Goal: Check status: Check status

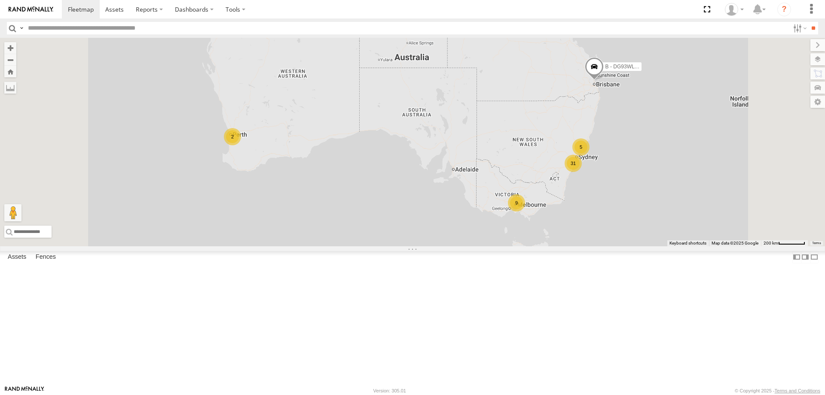
click at [0, 0] on div "Asset Current Location" at bounding box center [0, 0] width 0 height 0
click at [0, 0] on span "Asset" at bounding box center [0, 0] width 0 height 0
click at [0, 0] on div "All Assets" at bounding box center [0, 0] width 0 height 0
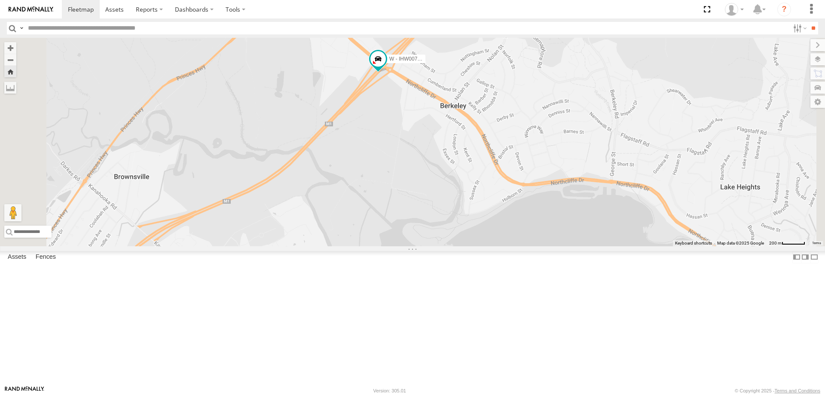
drag, startPoint x: 484, startPoint y: 257, endPoint x: 463, endPoint y: 194, distance: 66.5
click at [463, 194] on div "W - IHW007 - [PERSON_NAME]" at bounding box center [412, 142] width 825 height 208
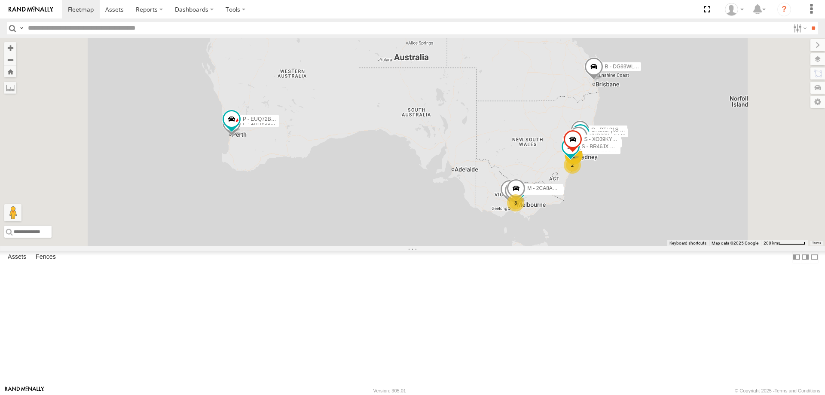
click at [0, 0] on div "W - CN51ES - [PERSON_NAME]" at bounding box center [0, 0] width 0 height 0
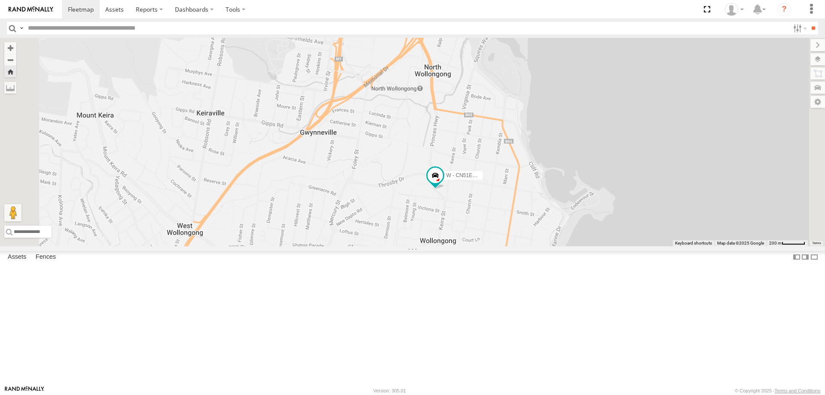
drag, startPoint x: 479, startPoint y: 205, endPoint x: 453, endPoint y: 205, distance: 25.8
click at [453, 205] on div "W - CN51ES - [PERSON_NAME]" at bounding box center [412, 142] width 825 height 208
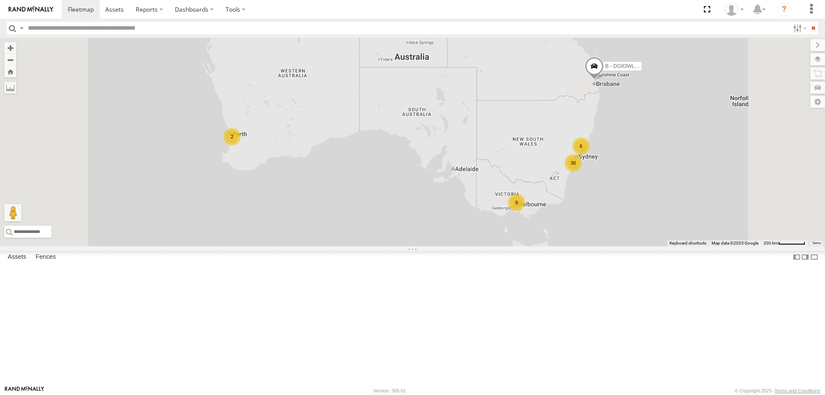
click at [0, 0] on div "W - CN51ES - [PERSON_NAME]" at bounding box center [0, 0] width 0 height 0
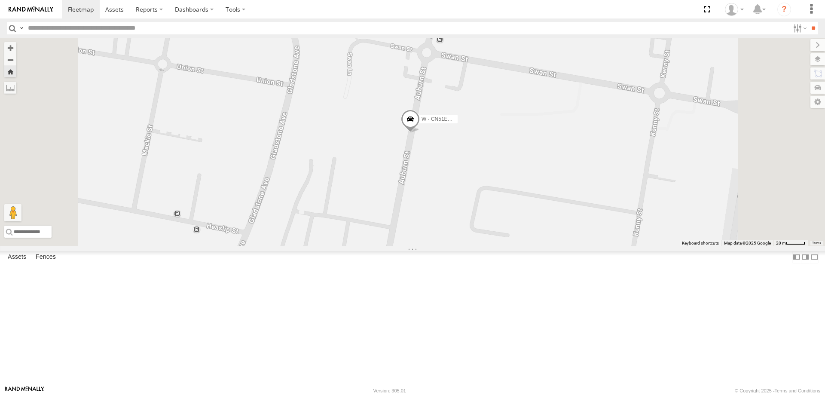
click at [0, 0] on div "W - IHW010 - [PERSON_NAME]" at bounding box center [0, 0] width 0 height 0
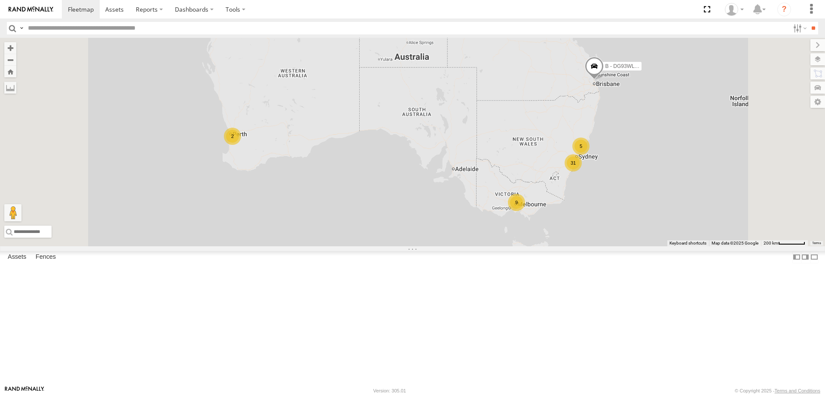
click at [0, 0] on div "W - CN51ES - [PERSON_NAME]" at bounding box center [0, 0] width 0 height 0
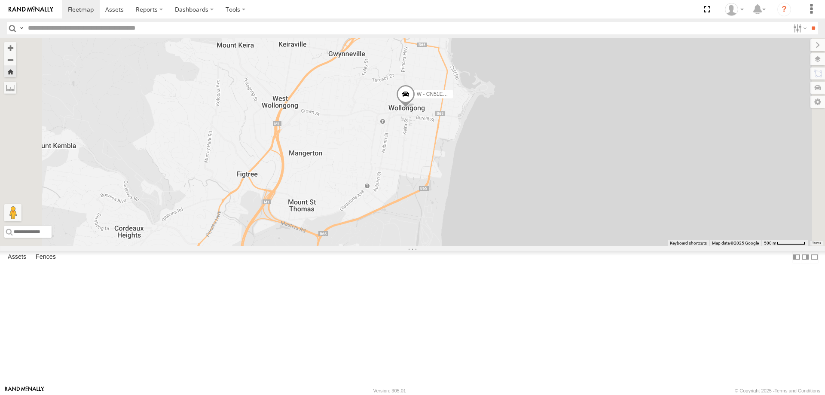
click at [0, 0] on div "W - IHW007 - [PERSON_NAME]" at bounding box center [0, 0] width 0 height 0
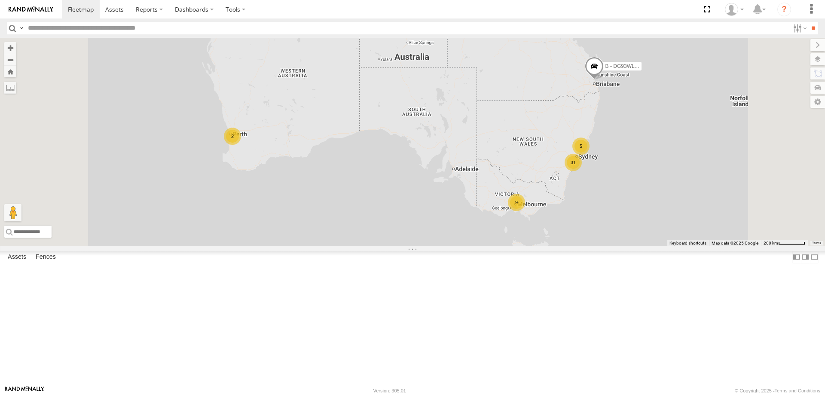
click at [0, 0] on div "W - CN51ES - [PERSON_NAME]" at bounding box center [0, 0] width 0 height 0
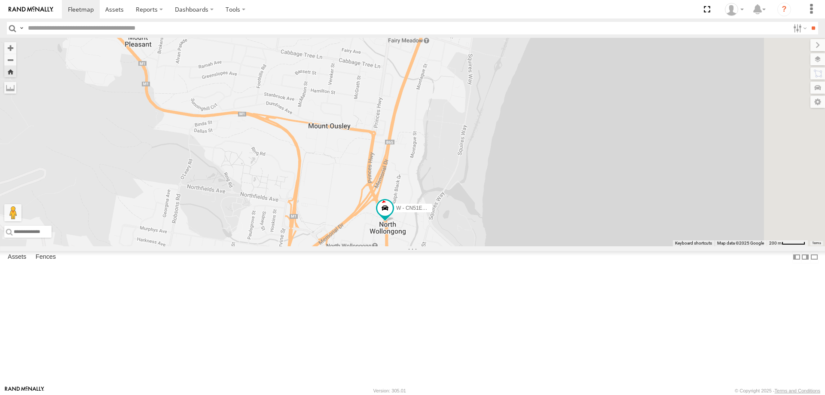
drag, startPoint x: 563, startPoint y: 146, endPoint x: 552, endPoint y: 225, distance: 79.8
click at [552, 225] on div "W - CN51ES - [PERSON_NAME]" at bounding box center [412, 142] width 825 height 208
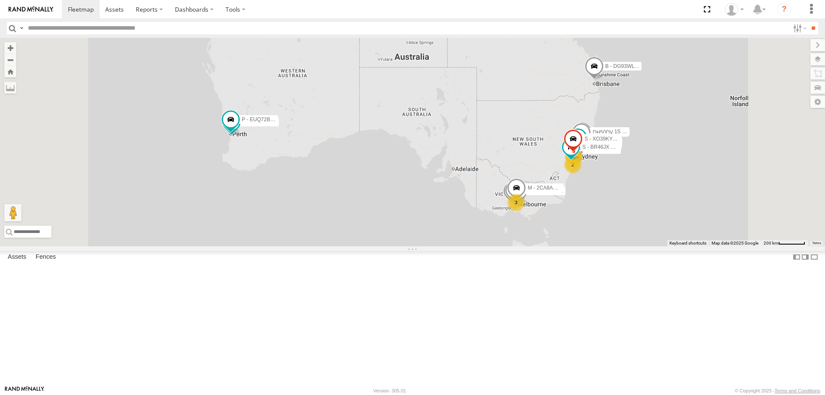
click at [0, 0] on div "W - IHW010 - [PERSON_NAME]" at bounding box center [0, 0] width 0 height 0
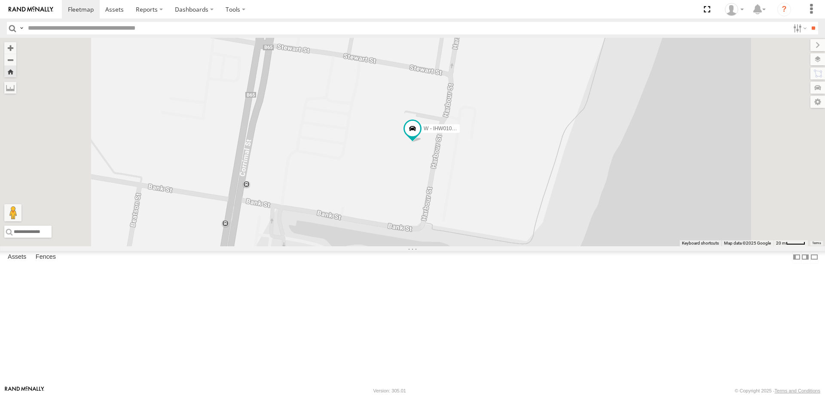
click at [0, 0] on div "W - ADS247 - [PERSON_NAME]" at bounding box center [0, 0] width 0 height 0
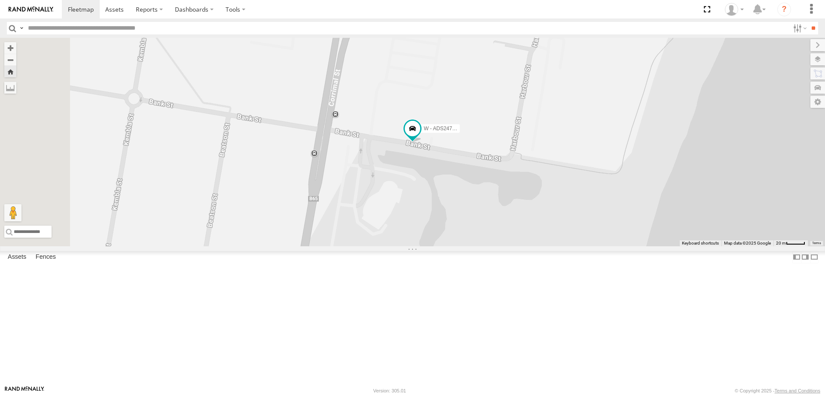
click at [0, 0] on div "W - IHW010 - [PERSON_NAME]" at bounding box center [0, 0] width 0 height 0
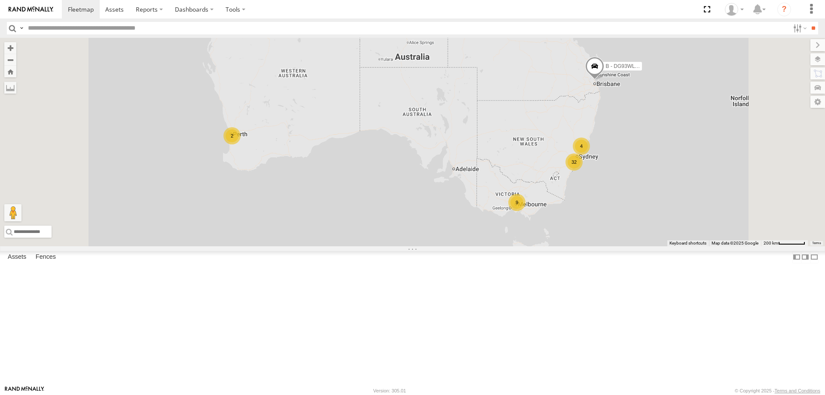
click at [0, 0] on div "W - CN51ES - [PERSON_NAME]" at bounding box center [0, 0] width 0 height 0
click at [0, 0] on div "W - IHW010 - [PERSON_NAME]" at bounding box center [0, 0] width 0 height 0
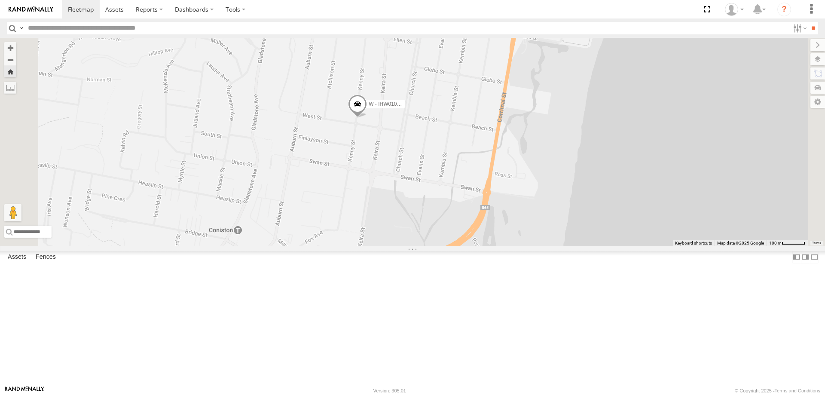
click at [0, 0] on div "W - IHW010 - [PERSON_NAME]" at bounding box center [0, 0] width 0 height 0
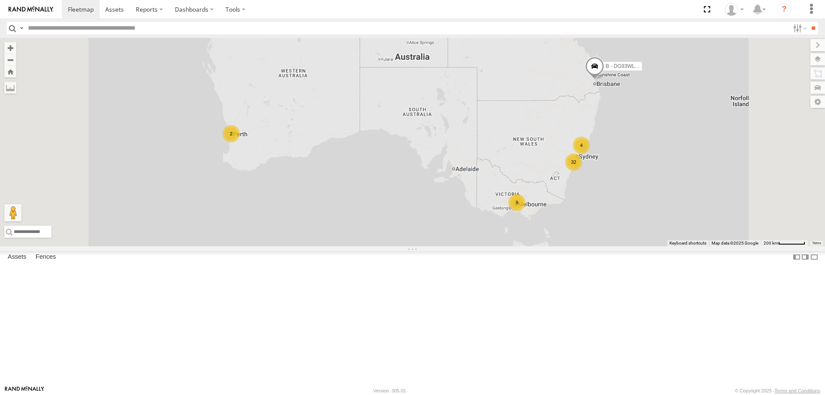
click at [0, 0] on div "W - IHW010 - [PERSON_NAME]" at bounding box center [0, 0] width 0 height 0
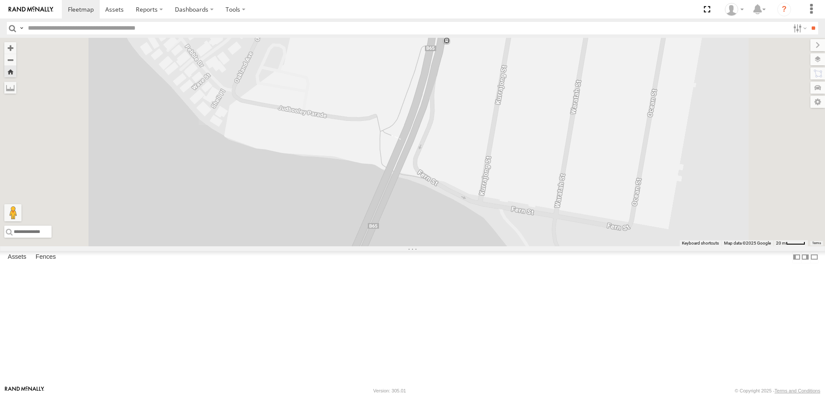
click at [0, 0] on div "W - IHW010 - [PERSON_NAME]" at bounding box center [0, 0] width 0 height 0
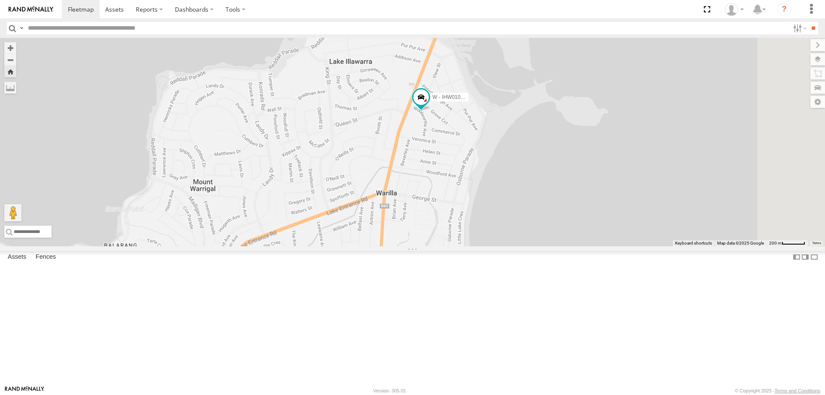
drag, startPoint x: 484, startPoint y: 296, endPoint x: 461, endPoint y: 203, distance: 95.8
click at [461, 203] on div "W - IHW010 - [PERSON_NAME]" at bounding box center [412, 142] width 825 height 208
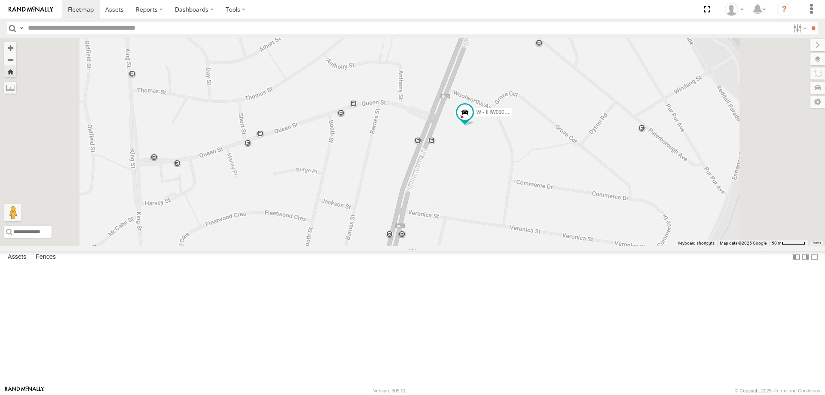
drag, startPoint x: 602, startPoint y: 228, endPoint x: 602, endPoint y: 324, distance: 96.2
click at [602, 246] on div "W - IHW010 - [PERSON_NAME]" at bounding box center [412, 142] width 825 height 208
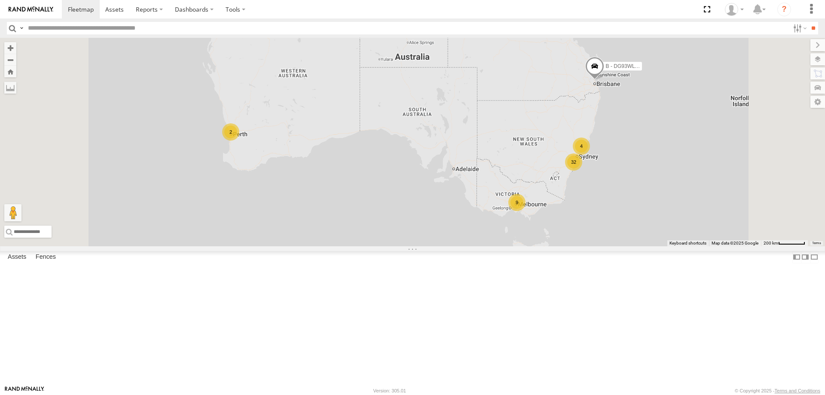
click at [0, 0] on div "W - IHW010 - [PERSON_NAME]" at bounding box center [0, 0] width 0 height 0
click at [0, 0] on div "W - IHW009 - [PERSON_NAME]" at bounding box center [0, 0] width 0 height 0
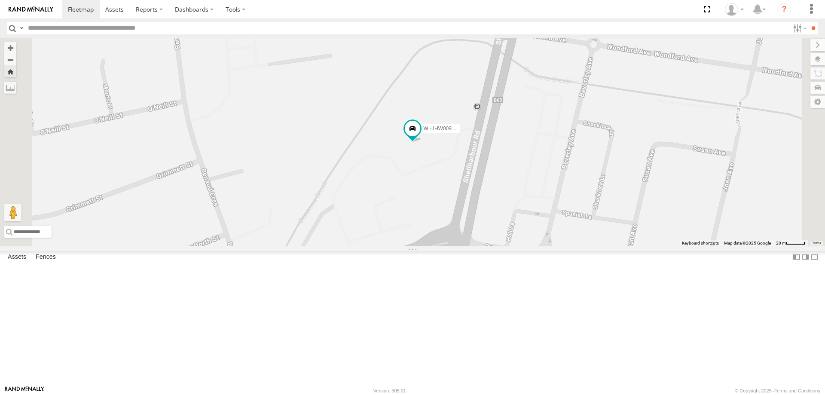
click at [0, 0] on div "W - IHW007 - [PERSON_NAME] All Assets" at bounding box center [0, 0] width 0 height 0
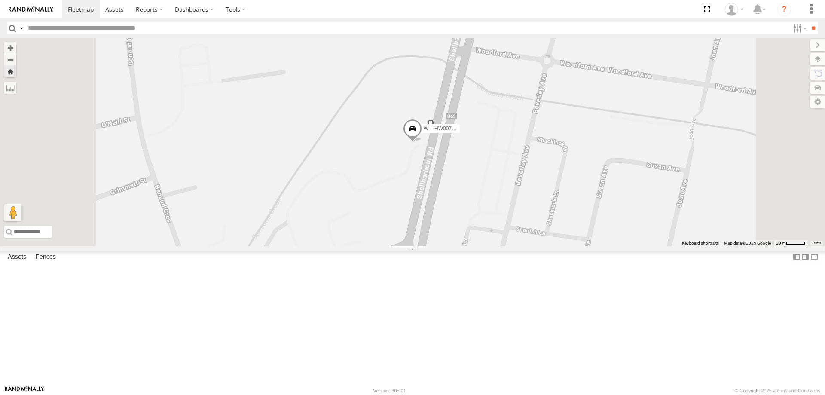
click at [0, 0] on div "W - IHW010 - [PERSON_NAME]" at bounding box center [0, 0] width 0 height 0
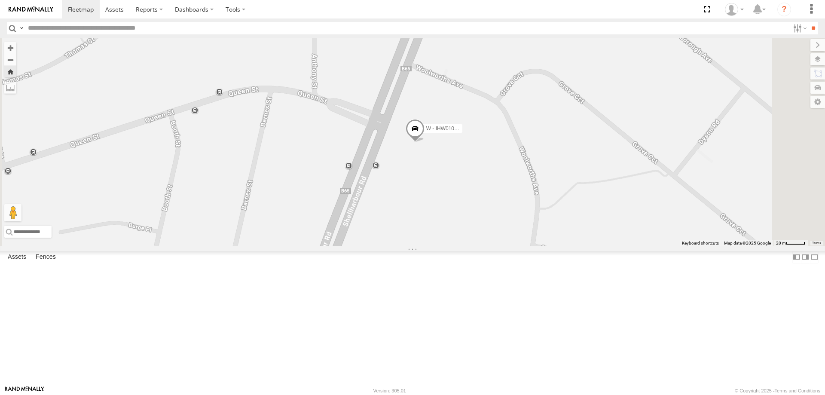
click at [0, 0] on div "W - ADS247 - [PERSON_NAME]" at bounding box center [0, 0] width 0 height 0
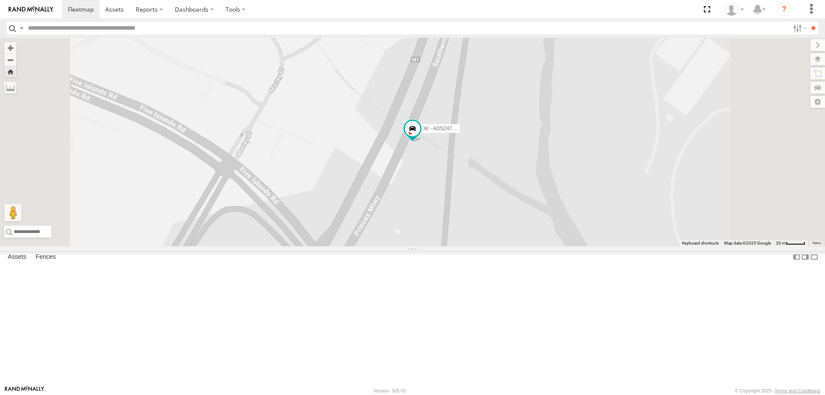
click at [0, 0] on div "W - ADS247 - [PERSON_NAME]" at bounding box center [0, 0] width 0 height 0
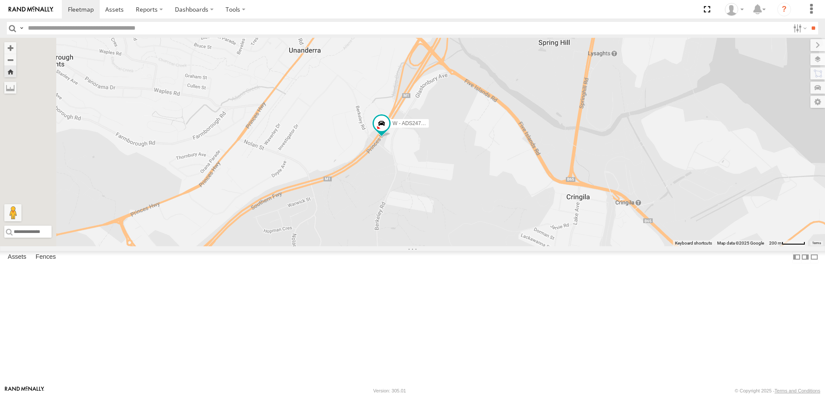
drag, startPoint x: 447, startPoint y: 265, endPoint x: 481, endPoint y: 122, distance: 147.1
click at [481, 122] on div "W - ADS247 - [PERSON_NAME]" at bounding box center [412, 142] width 825 height 208
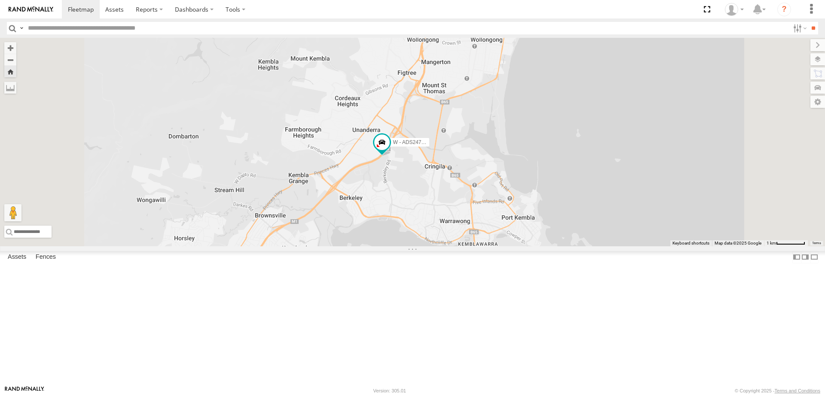
click at [0, 0] on div "W - IHW009 - [PERSON_NAME]" at bounding box center [0, 0] width 0 height 0
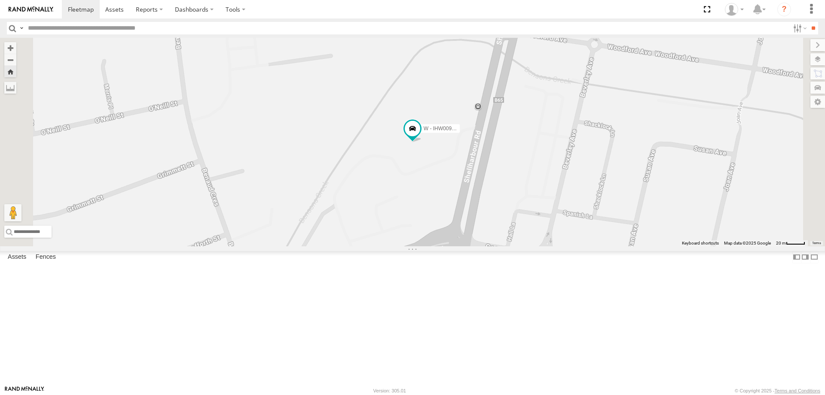
click at [0, 0] on div "W - IHW007 - [PERSON_NAME]" at bounding box center [0, 0] width 0 height 0
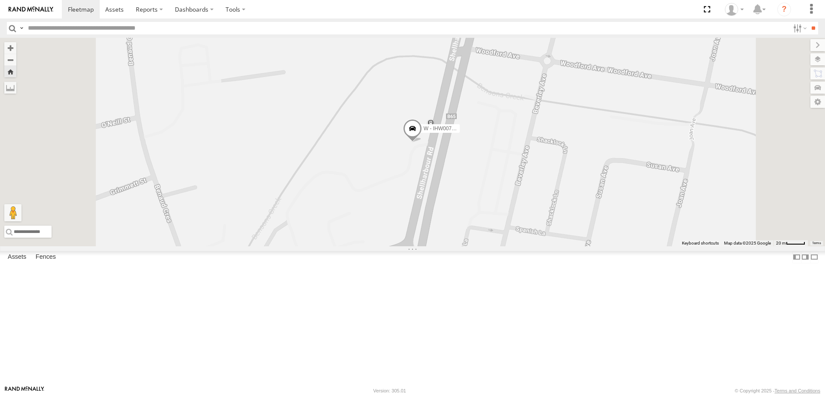
click at [0, 0] on div "W - IHW009 - [PERSON_NAME]" at bounding box center [0, 0] width 0 height 0
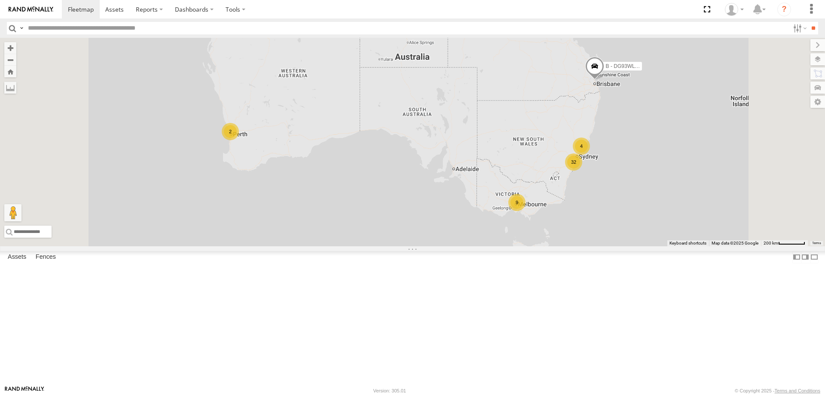
click at [0, 0] on div "W - IHW007 - [PERSON_NAME]" at bounding box center [0, 0] width 0 height 0
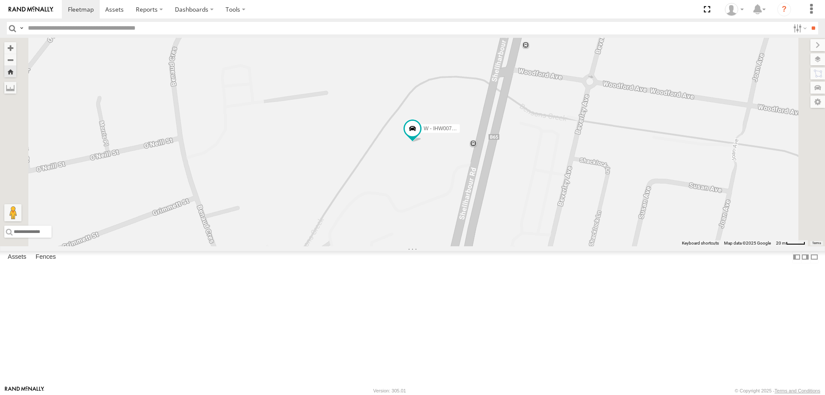
click at [0, 0] on div "W - IHW010 - [PERSON_NAME]" at bounding box center [0, 0] width 0 height 0
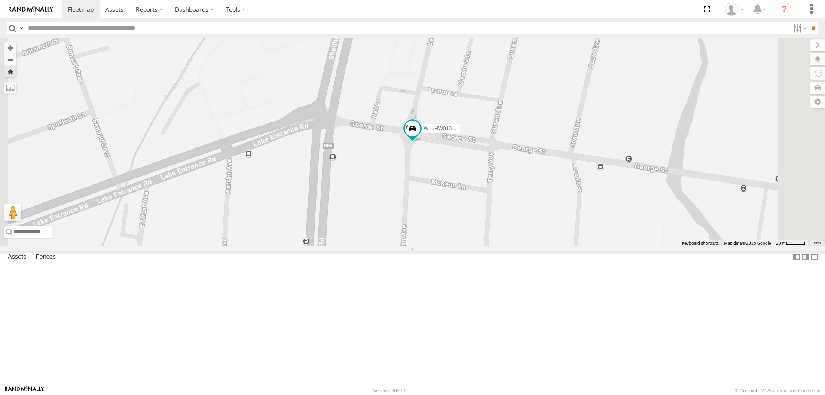
click at [0, 0] on div "W - IHW009 - [PERSON_NAME]" at bounding box center [0, 0] width 0 height 0
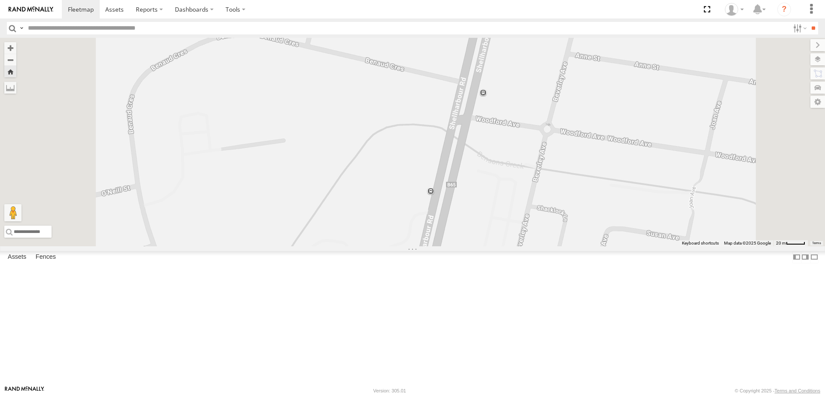
click at [0, 0] on div "W - IHW010 - [PERSON_NAME]" at bounding box center [0, 0] width 0 height 0
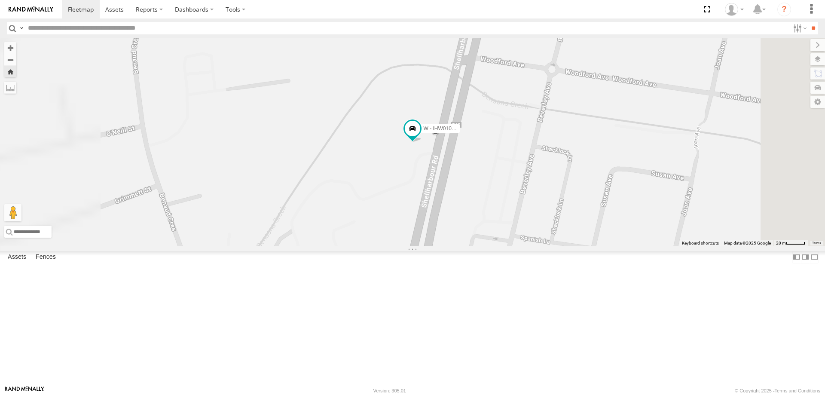
click at [0, 0] on div "W - IHW009 - [PERSON_NAME]" at bounding box center [0, 0] width 0 height 0
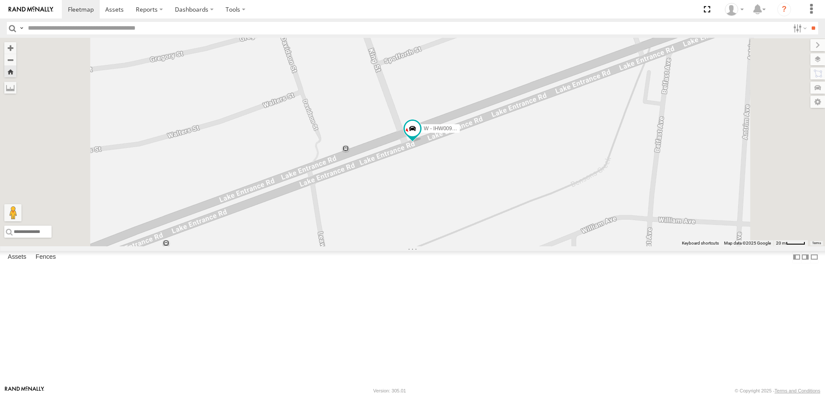
click at [0, 0] on div "W - IHW009 - [PERSON_NAME] All Assets -34.55122 150.85939 Video" at bounding box center [0, 0] width 0 height 0
click at [0, 0] on div "W - IHW007 - [PERSON_NAME]" at bounding box center [0, 0] width 0 height 0
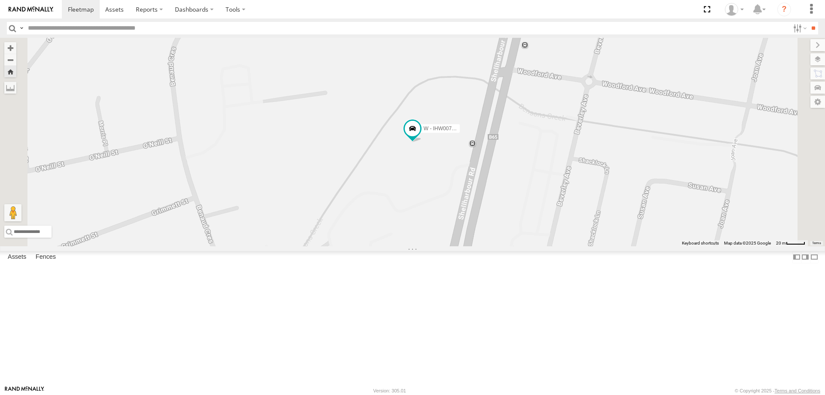
click at [0, 0] on div "W - IHW010 - [PERSON_NAME]" at bounding box center [0, 0] width 0 height 0
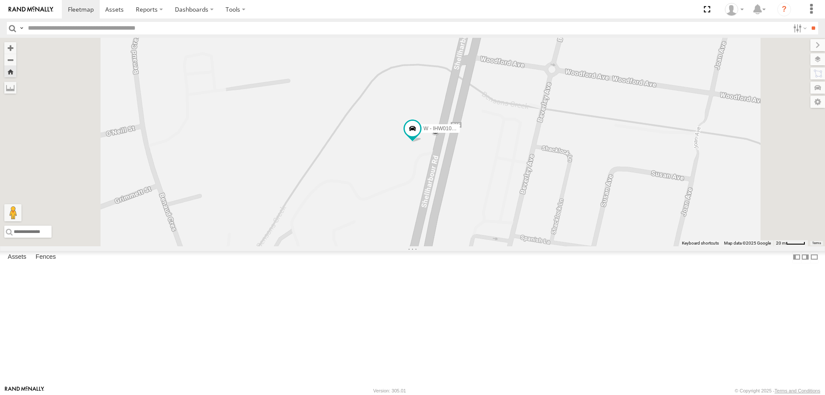
click at [0, 0] on div "W - IHW009 - [PERSON_NAME]" at bounding box center [0, 0] width 0 height 0
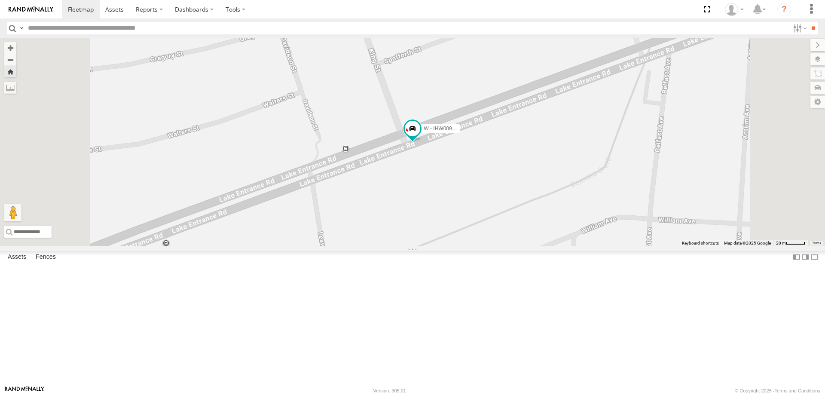
click at [0, 0] on div "W - IHW007 - [PERSON_NAME]" at bounding box center [0, 0] width 0 height 0
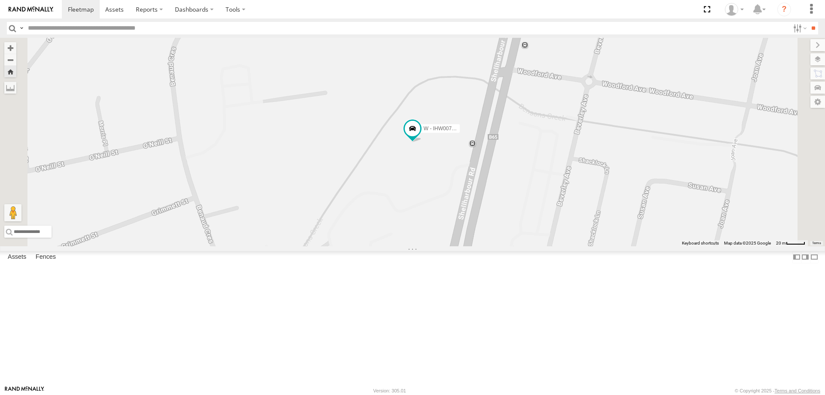
click at [0, 0] on div "W - CM32CA - Transit" at bounding box center [0, 0] width 0 height 0
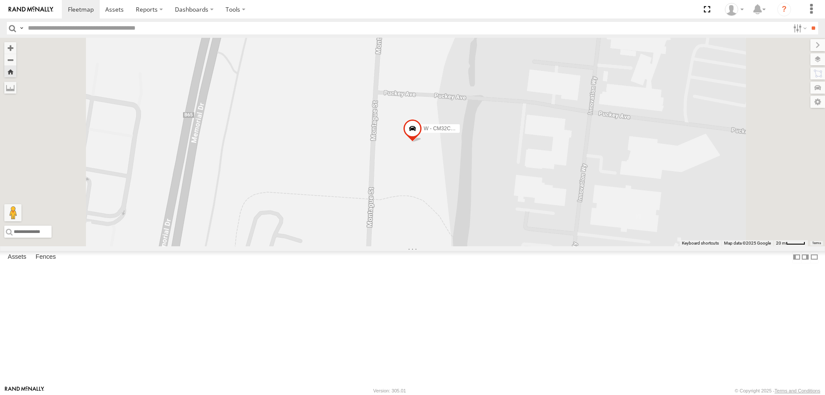
click at [0, 0] on div "W - ADS247 - [PERSON_NAME]" at bounding box center [0, 0] width 0 height 0
